Goal: Task Accomplishment & Management: Complete application form

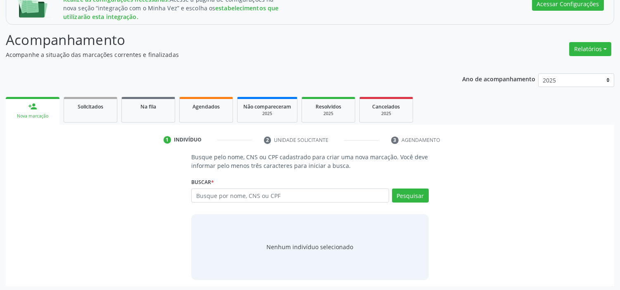
scroll to position [129, 0]
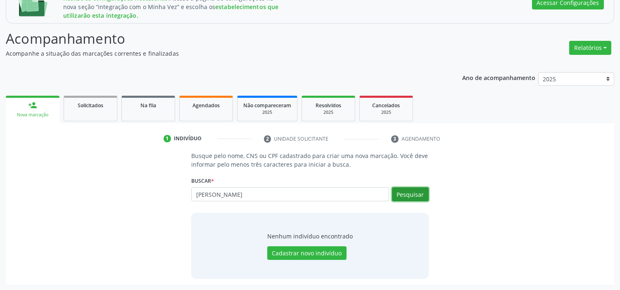
click at [416, 195] on button "Pesquisar" at bounding box center [410, 195] width 37 height 14
click at [246, 196] on input "[PERSON_NAME]" at bounding box center [289, 195] width 197 height 14
type input "[PERSON_NAME]"
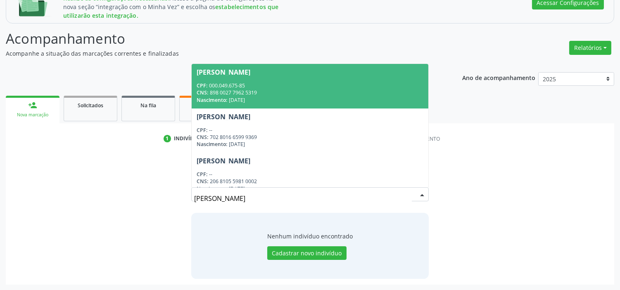
click at [246, 89] on div "CNS: 898 0027 7962 5319" at bounding box center [310, 92] width 226 height 7
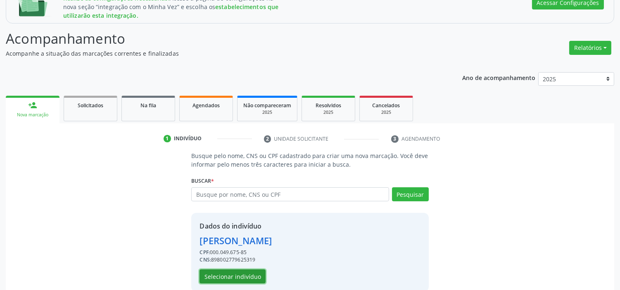
click at [234, 279] on button "Selecionar indivíduo" at bounding box center [232, 277] width 66 height 14
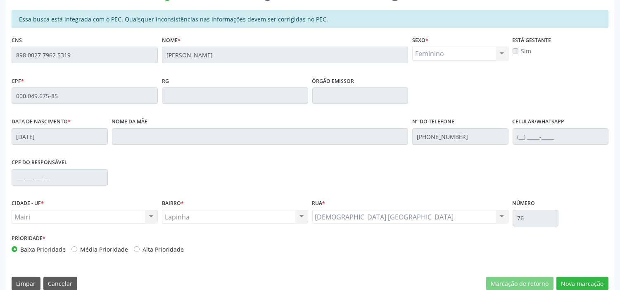
scroll to position [283, 0]
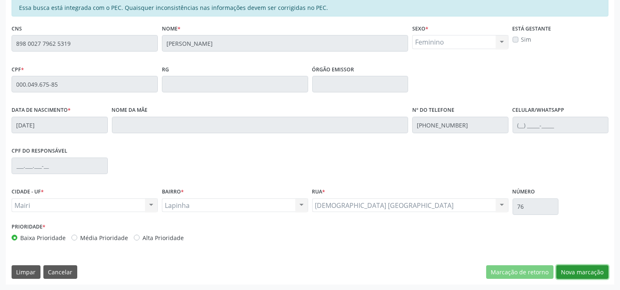
click at [585, 273] on button "Nova marcação" at bounding box center [582, 273] width 52 height 14
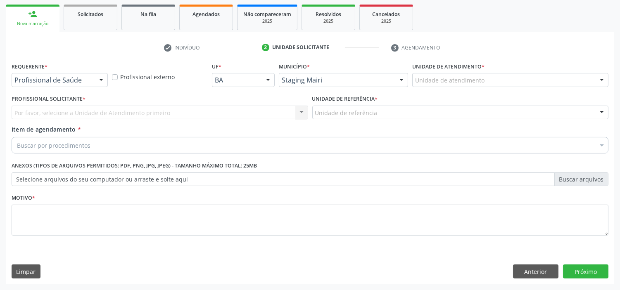
scroll to position [220, 0]
click at [529, 269] on button "Anterior" at bounding box center [535, 272] width 45 height 14
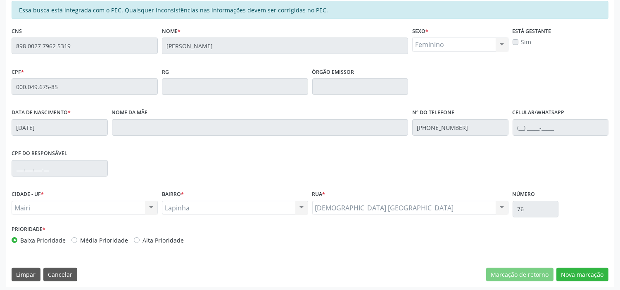
scroll to position [283, 0]
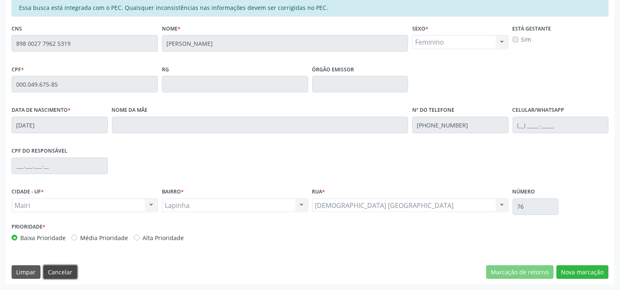
click at [69, 273] on button "Cancelar" at bounding box center [60, 273] width 34 height 14
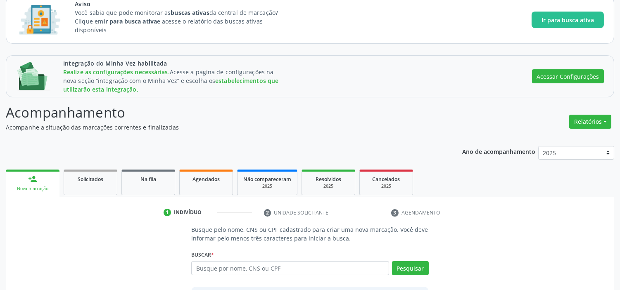
scroll to position [129, 0]
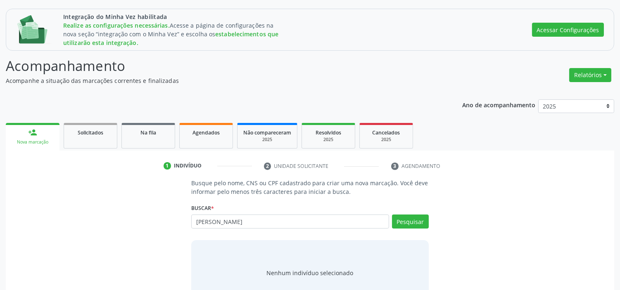
scroll to position [129, 0]
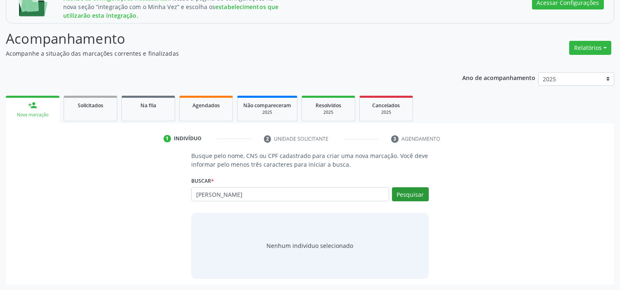
type input "[PERSON_NAME]"
click at [401, 195] on button "Pesquisar" at bounding box center [410, 195] width 37 height 14
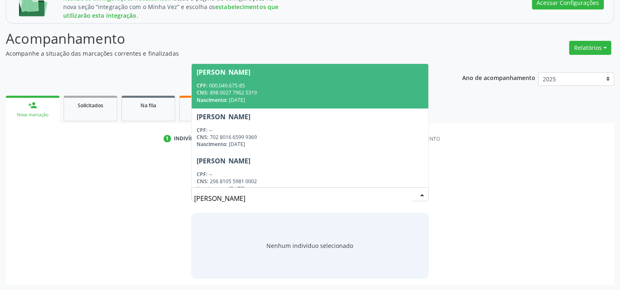
click at [260, 82] on div "CPF: 000.049.675-85" at bounding box center [310, 85] width 226 height 7
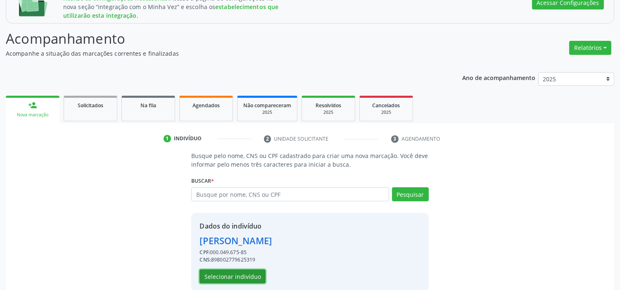
click at [217, 273] on button "Selecionar indivíduo" at bounding box center [232, 277] width 66 height 14
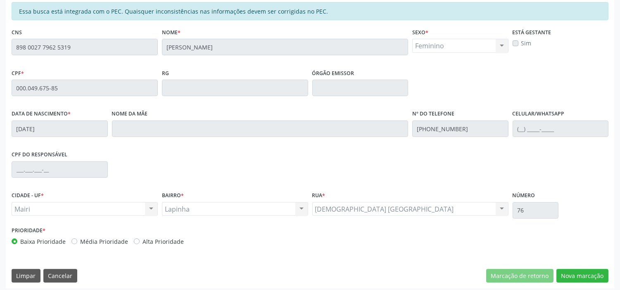
scroll to position [283, 0]
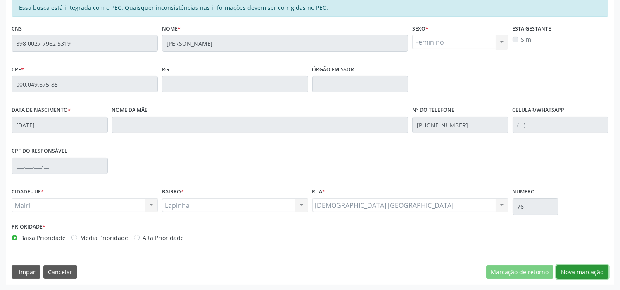
click at [591, 271] on button "Nova marcação" at bounding box center [582, 273] width 52 height 14
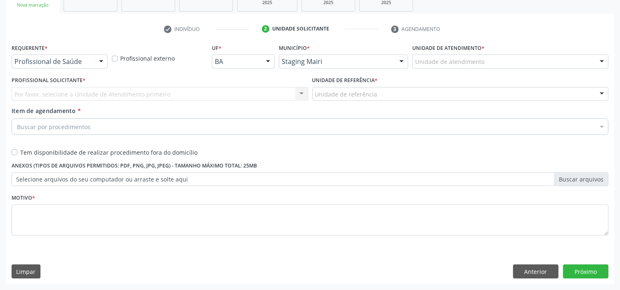
scroll to position [239, 0]
click at [20, 152] on label "Tem disponibilidade de realizar procedimento fora do domicílio" at bounding box center [108, 153] width 177 height 9
click at [12, 152] on input "Tem disponibilidade de realizar procedimento fora do domicílio" at bounding box center [15, 152] width 6 height 7
click at [20, 152] on label "Tem disponibilidade de realizar procedimento fora do domicílio" at bounding box center [108, 153] width 177 height 9
click at [15, 152] on input "Tem disponibilidade de realizar procedimento fora do domicílio" at bounding box center [15, 152] width 6 height 7
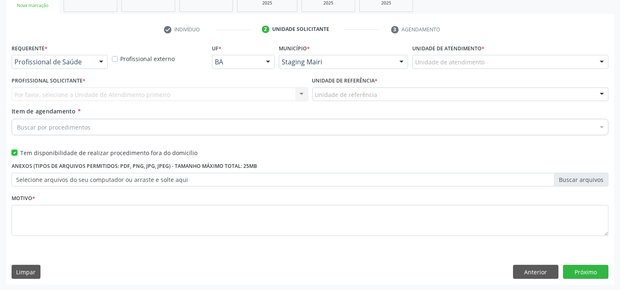
checkbox input "false"
click at [603, 158] on div "Requerente * Profissional de Saúde Profissional de Saúde Paciente Nenhum result…" at bounding box center [310, 145] width 597 height 206
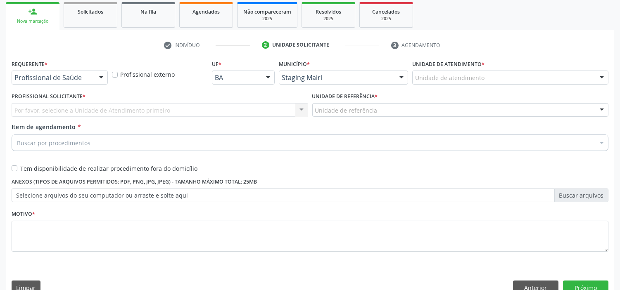
scroll to position [220, 0]
